Goal: Task Accomplishment & Management: Manage account settings

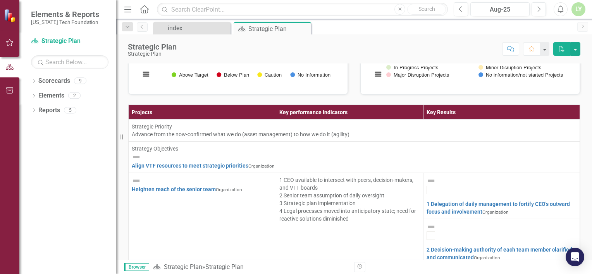
scroll to position [1031, 0]
click at [178, 26] on div "index" at bounding box center [193, 28] width 51 height 10
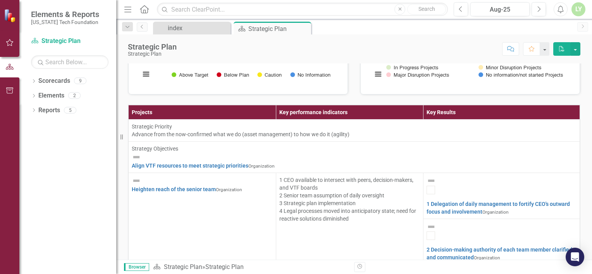
click at [578, 10] on div "LY" at bounding box center [579, 9] width 14 height 14
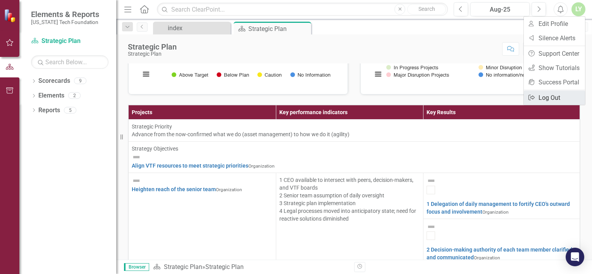
click at [546, 98] on link "Logout Log Out" at bounding box center [554, 98] width 61 height 14
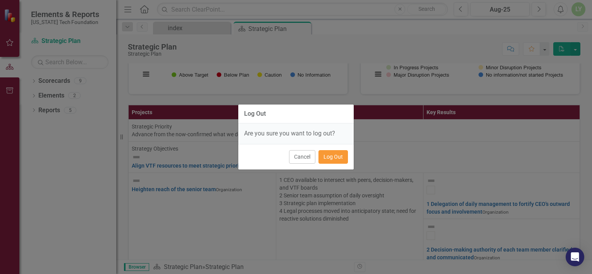
click at [330, 154] on button "Log Out" at bounding box center [333, 157] width 29 height 14
